Goal: Information Seeking & Learning: Learn about a topic

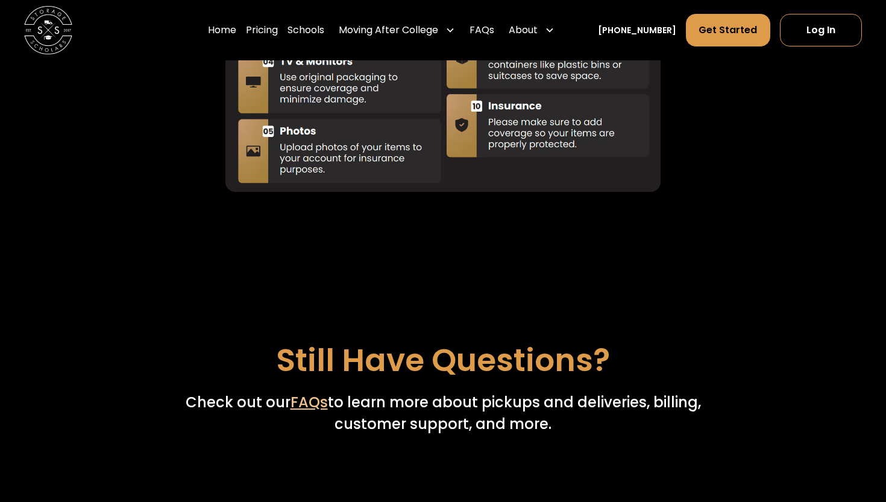
scroll to position [4029, 0]
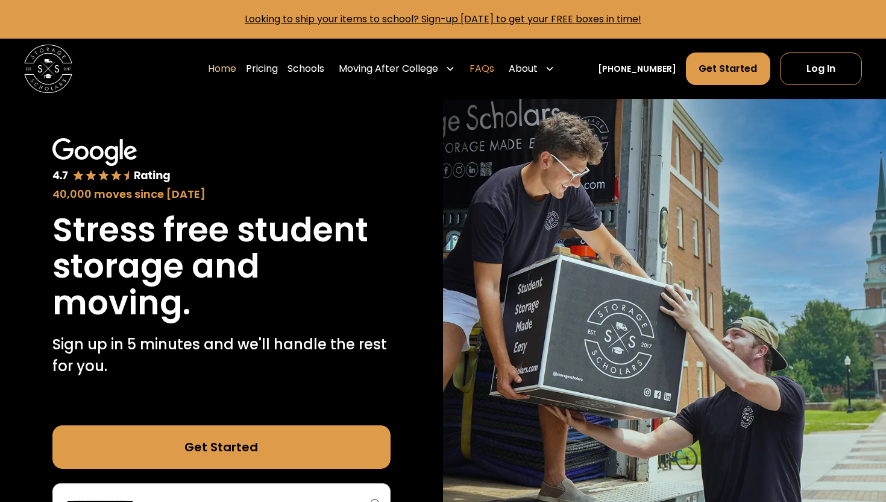
click at [494, 69] on link "FAQs" at bounding box center [482, 69] width 25 height 34
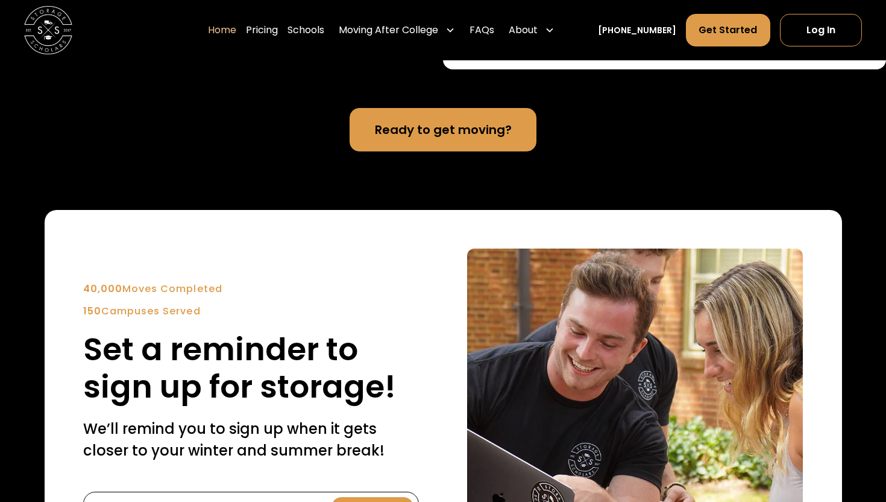
scroll to position [2702, 0]
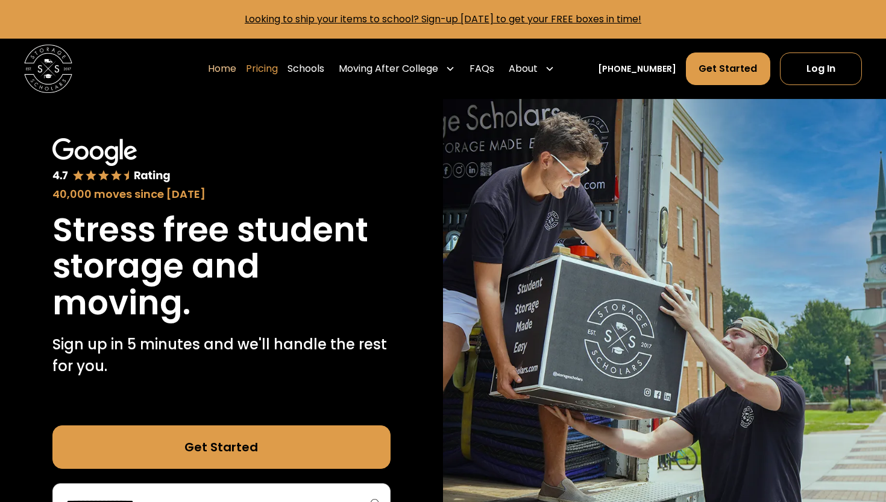
click at [278, 70] on link "Pricing" at bounding box center [262, 69] width 32 height 34
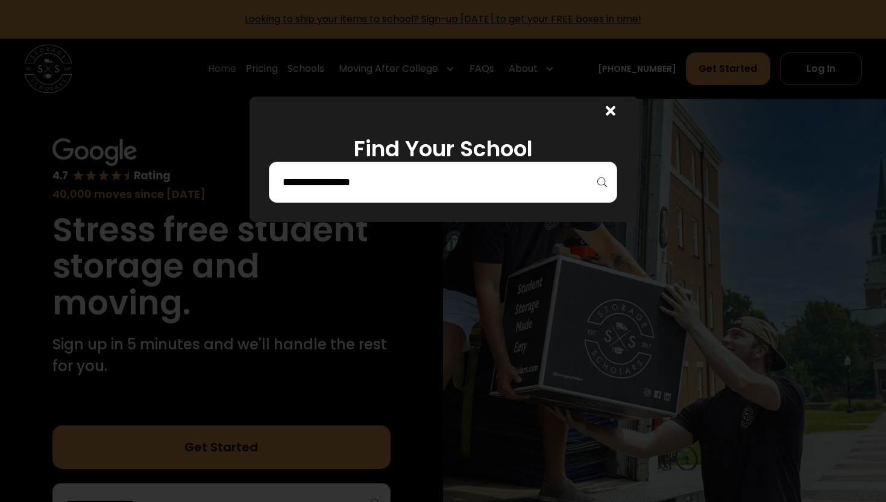
click at [373, 16] on div at bounding box center [443, 251] width 886 height 502
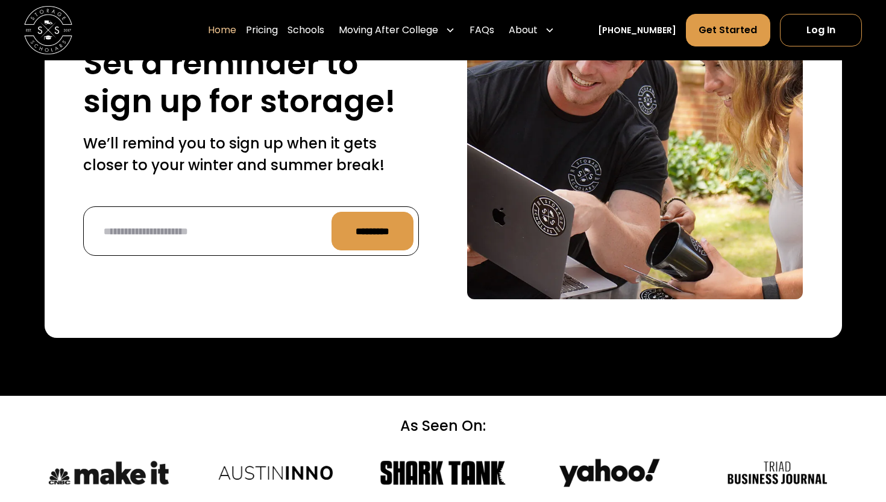
scroll to position [2848, 0]
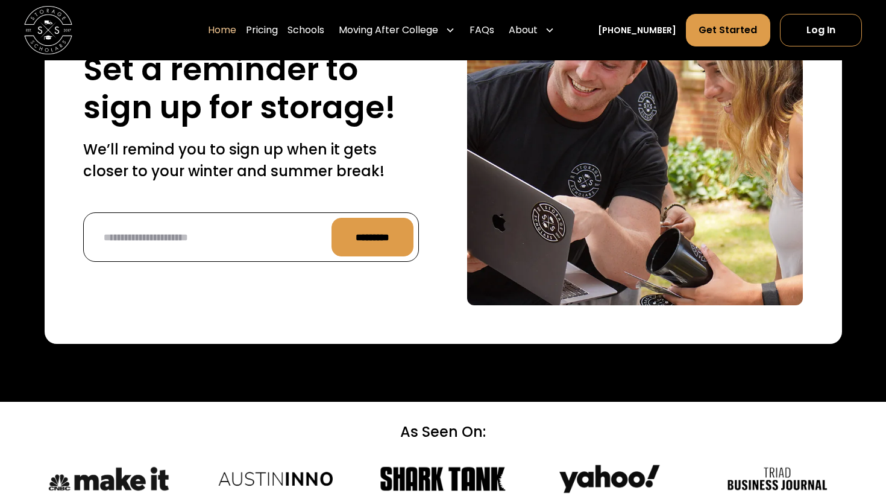
drag, startPoint x: 398, startPoint y: 269, endPoint x: 352, endPoint y: 182, distance: 98.2
click at [387, 182] on p "We’ll remind you to sign up when it gets closer to your winter and summer break!" at bounding box center [251, 160] width 336 height 43
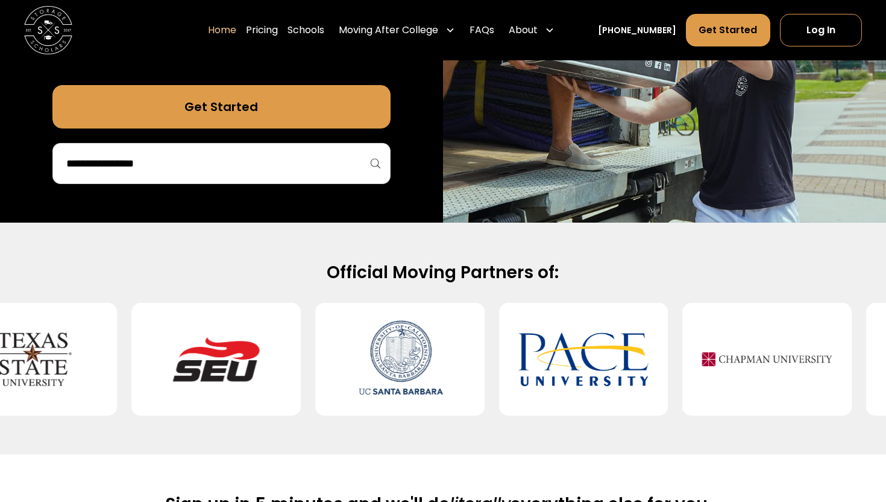
scroll to position [0, 0]
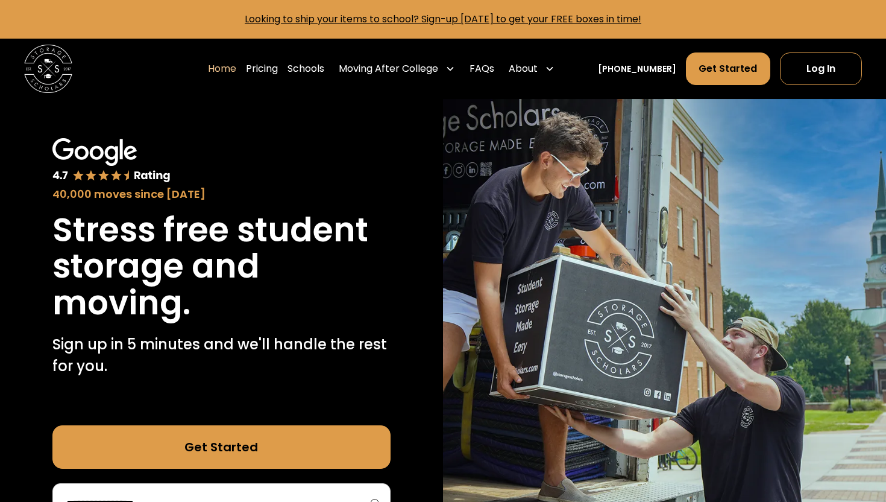
click at [265, 451] on link "Get Started" at bounding box center [221, 446] width 338 height 43
